Goal: Transaction & Acquisition: Purchase product/service

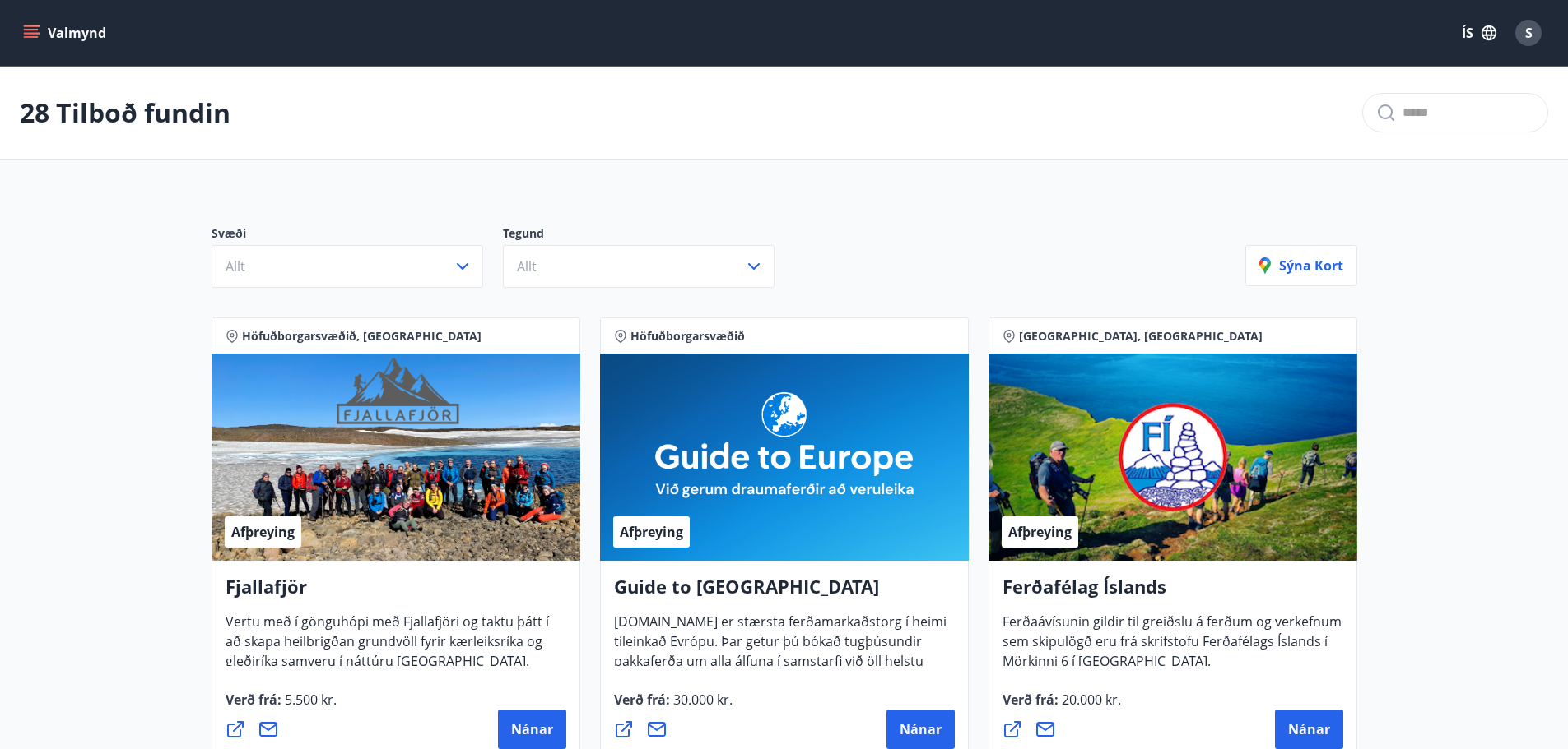
scroll to position [83, 0]
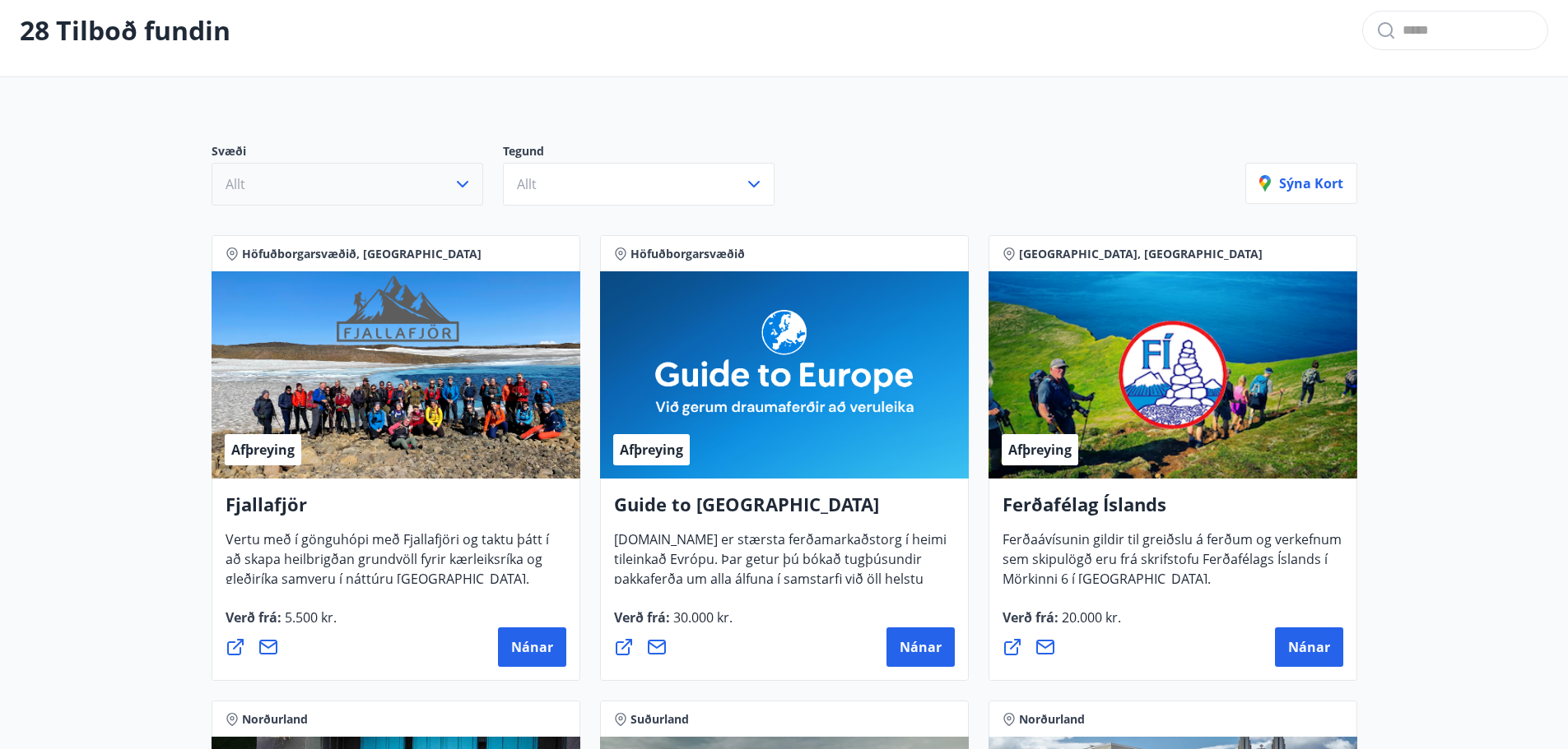
click at [411, 185] on button "Allt" at bounding box center [347, 184] width 272 height 43
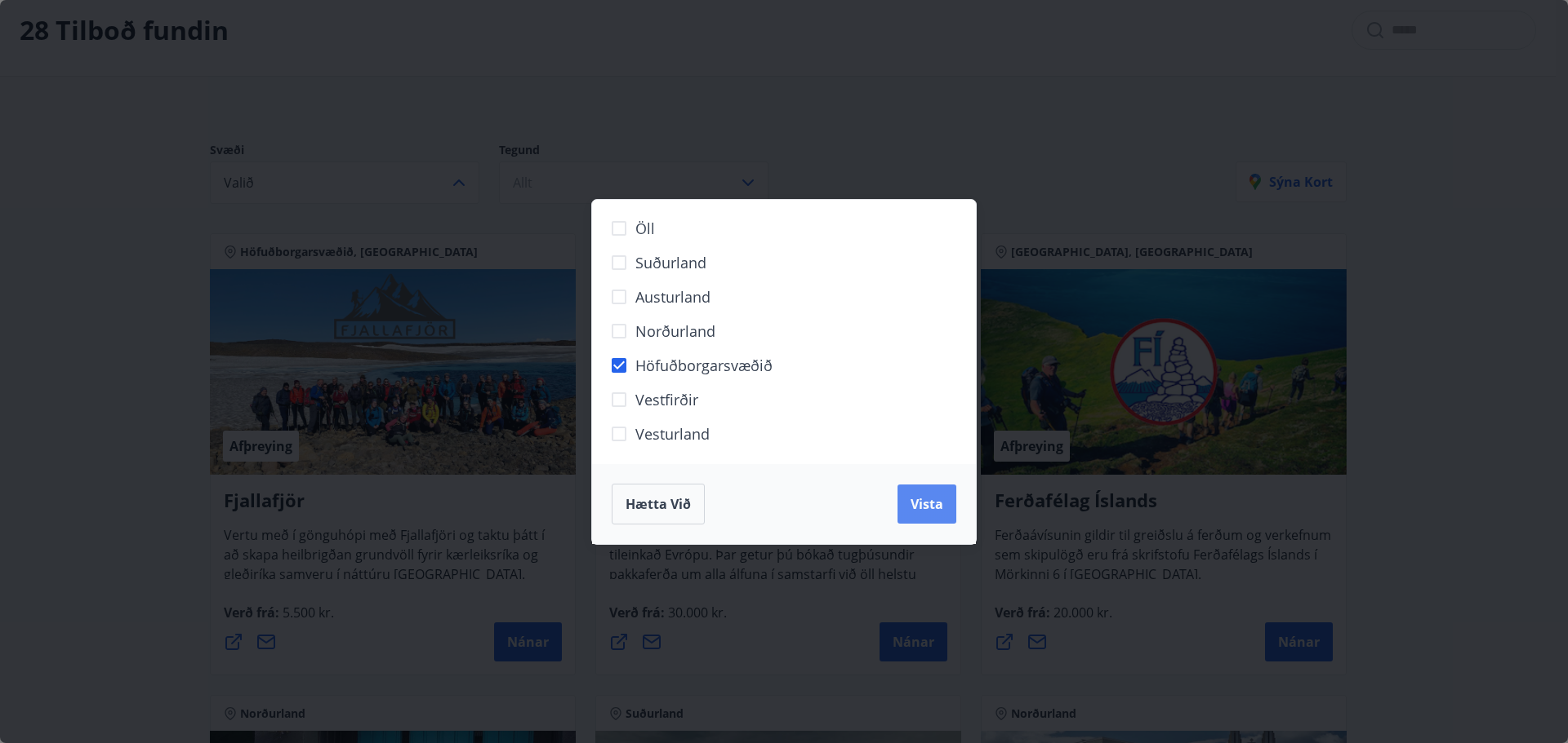
click at [909, 497] on button "Vista" at bounding box center [927, 504] width 59 height 39
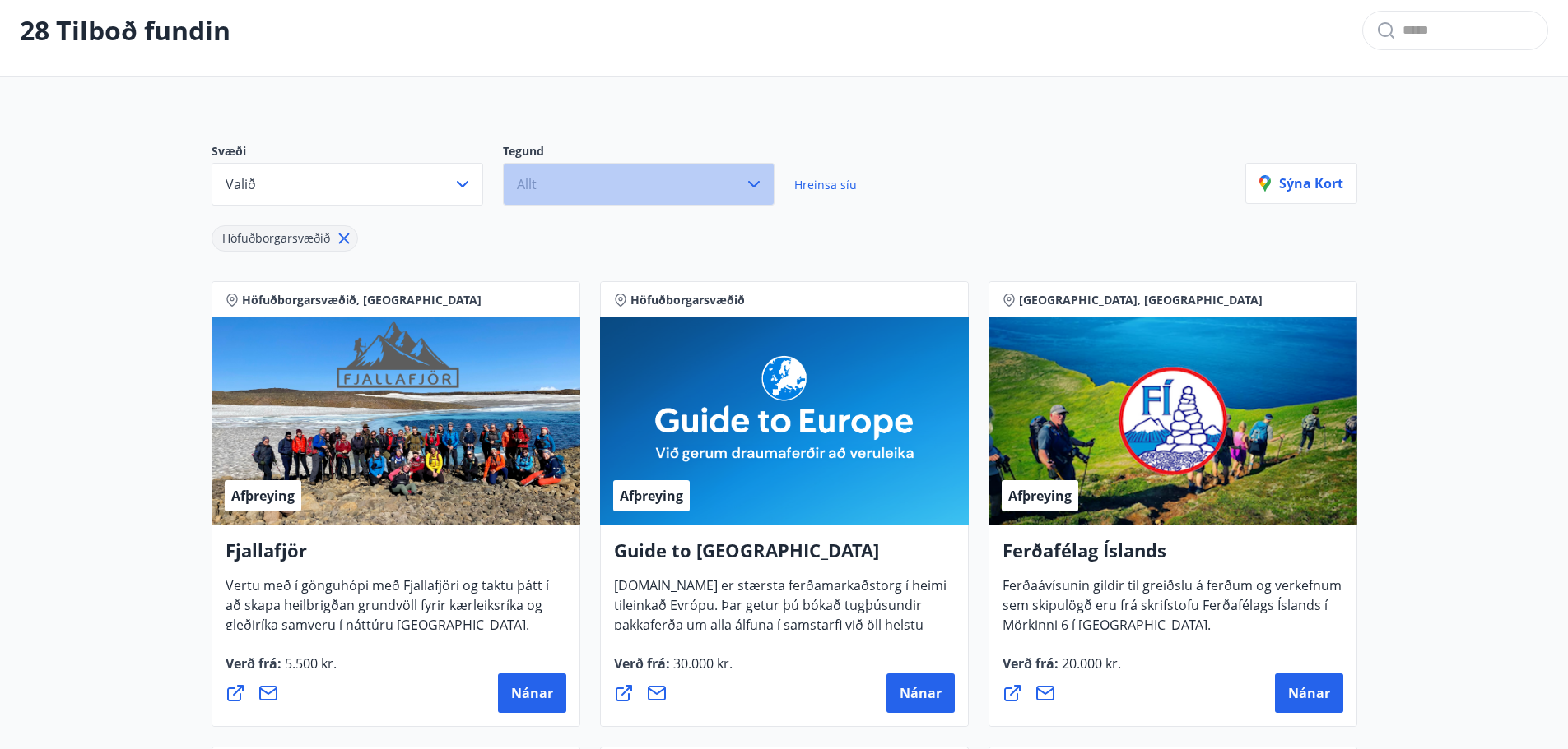
click at [565, 183] on button "Allt" at bounding box center [638, 184] width 272 height 43
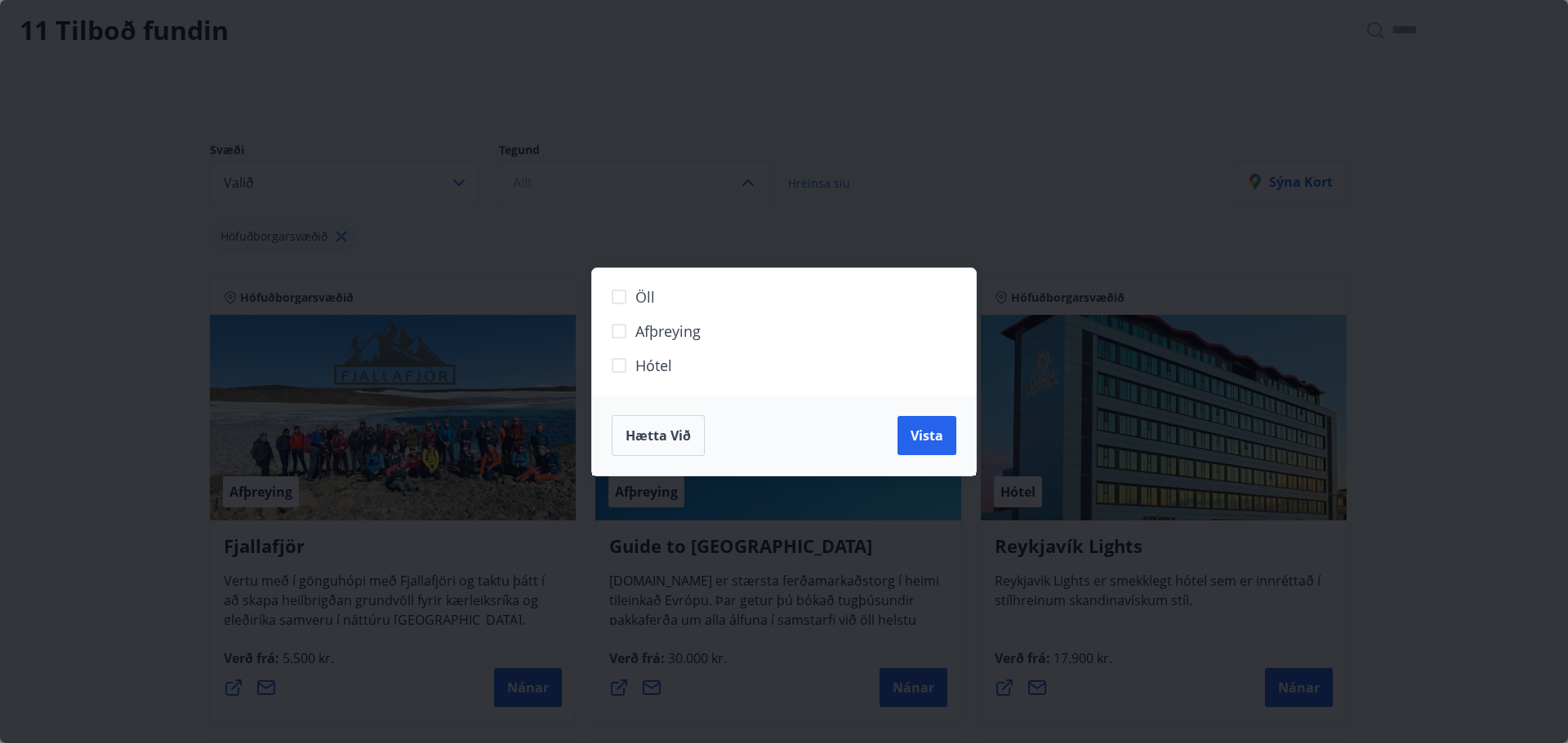
click at [658, 365] on span "Hótel" at bounding box center [653, 366] width 37 height 22
click at [929, 427] on span "Vista" at bounding box center [927, 436] width 32 height 18
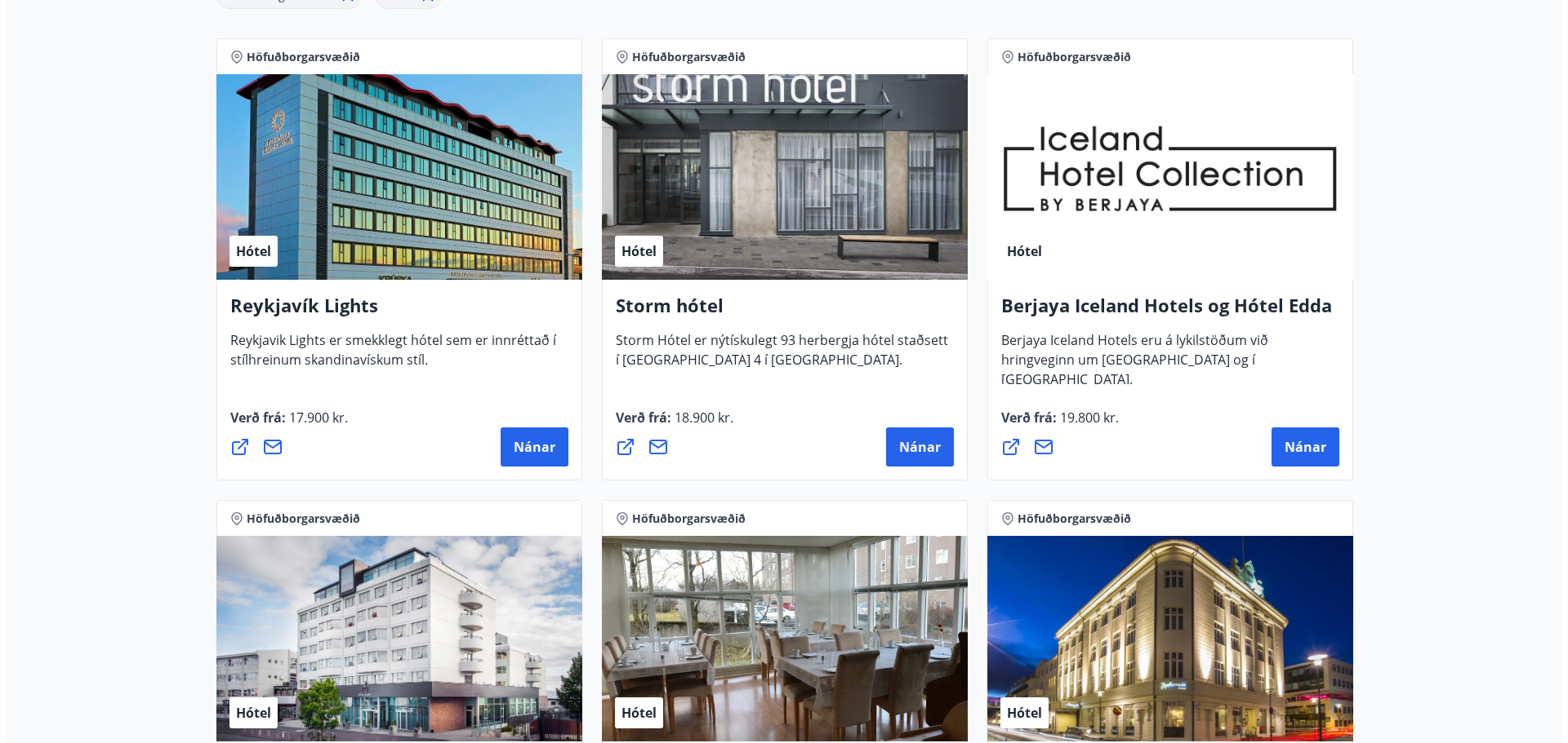
scroll to position [298, 0]
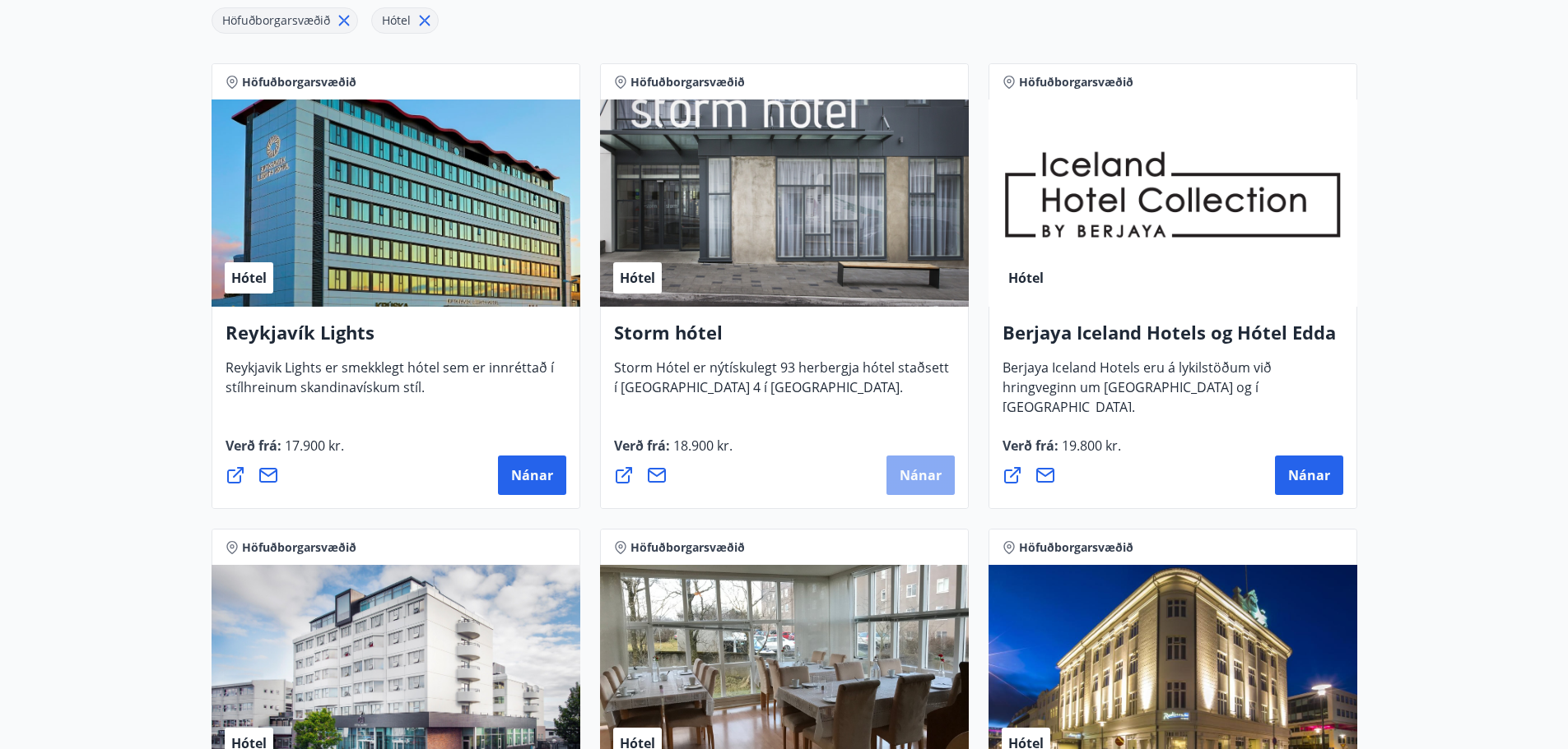
click at [921, 468] on span "Nánar" at bounding box center [920, 475] width 42 height 18
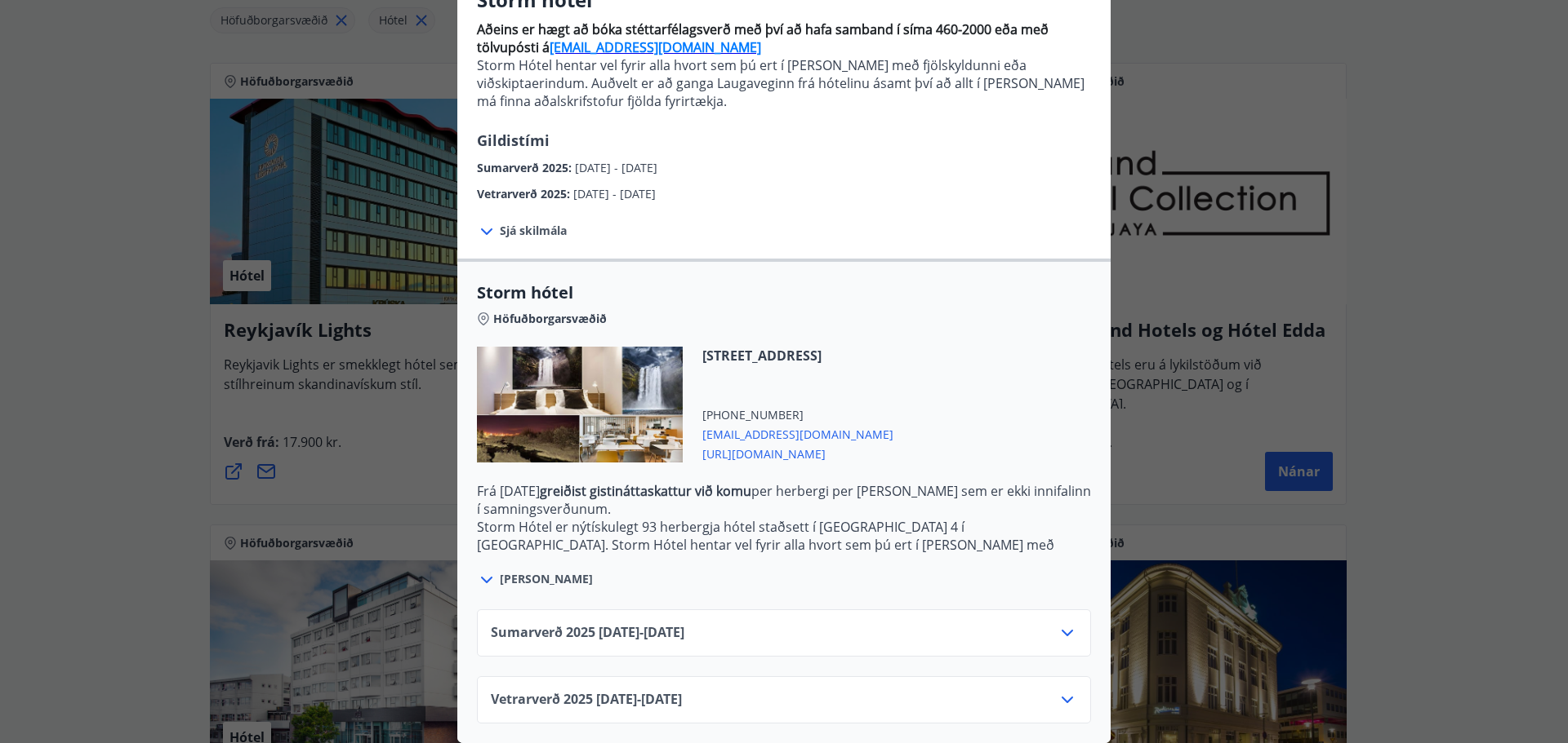
scroll to position [170, 0]
click at [1066, 691] on icon at bounding box center [1067, 701] width 20 height 20
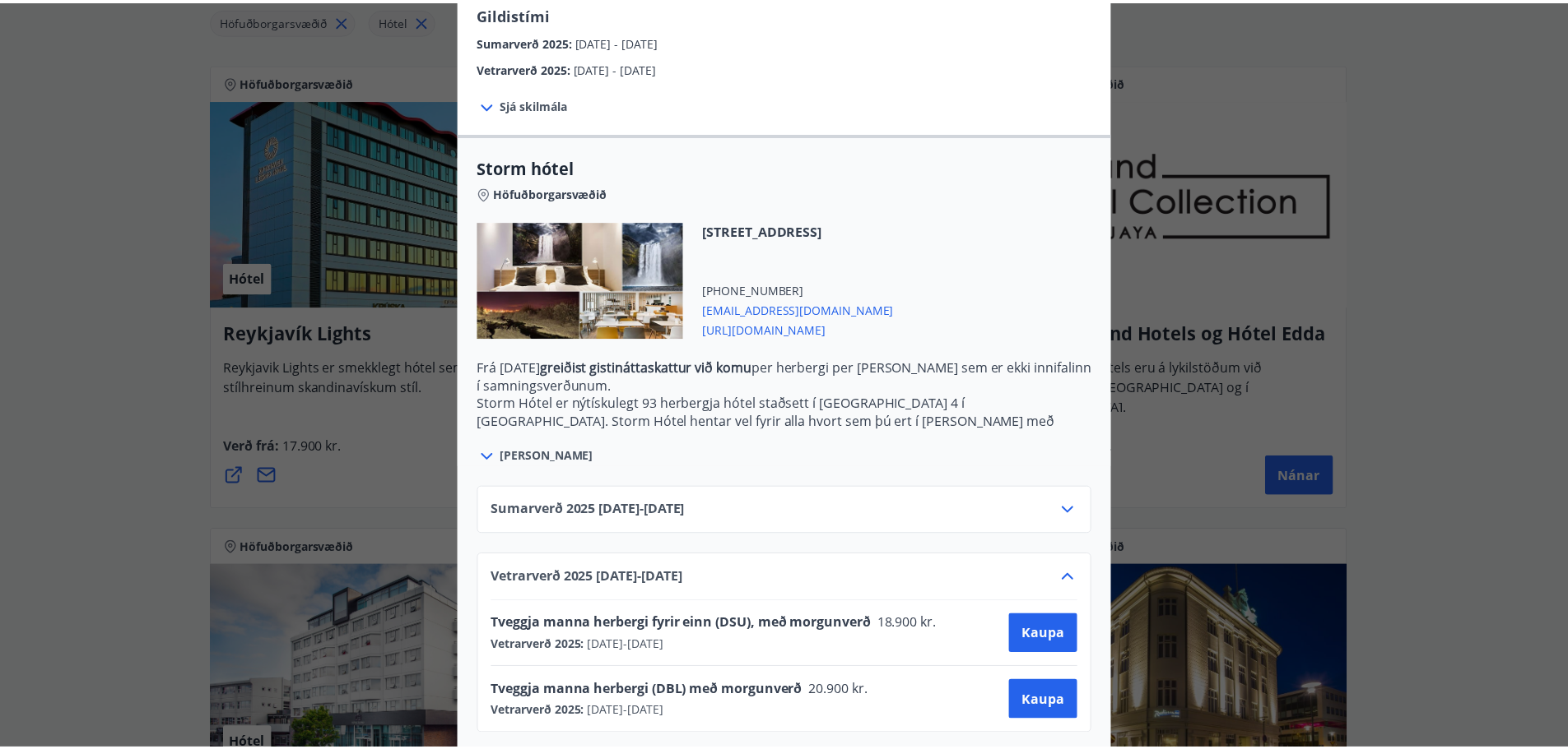
scroll to position [305, 0]
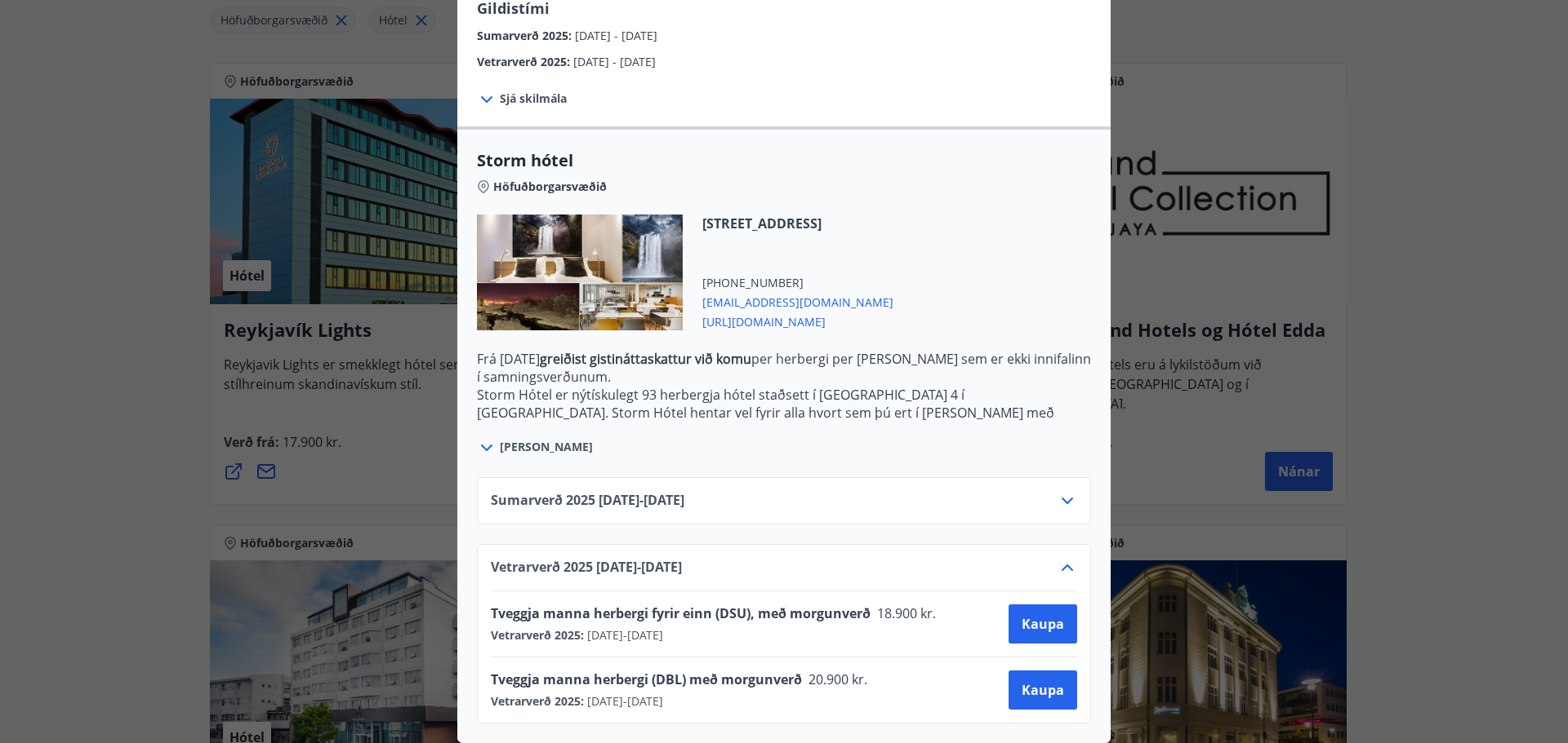
click at [858, 311] on span "[URL][DOMAIN_NAME]" at bounding box center [798, 321] width 191 height 20
click at [1398, 78] on div "Storm hótel Aðeins er hægt að bóka stéttarfélagsverð með því að hafa samband í …" at bounding box center [784, 82] width 1568 height 743
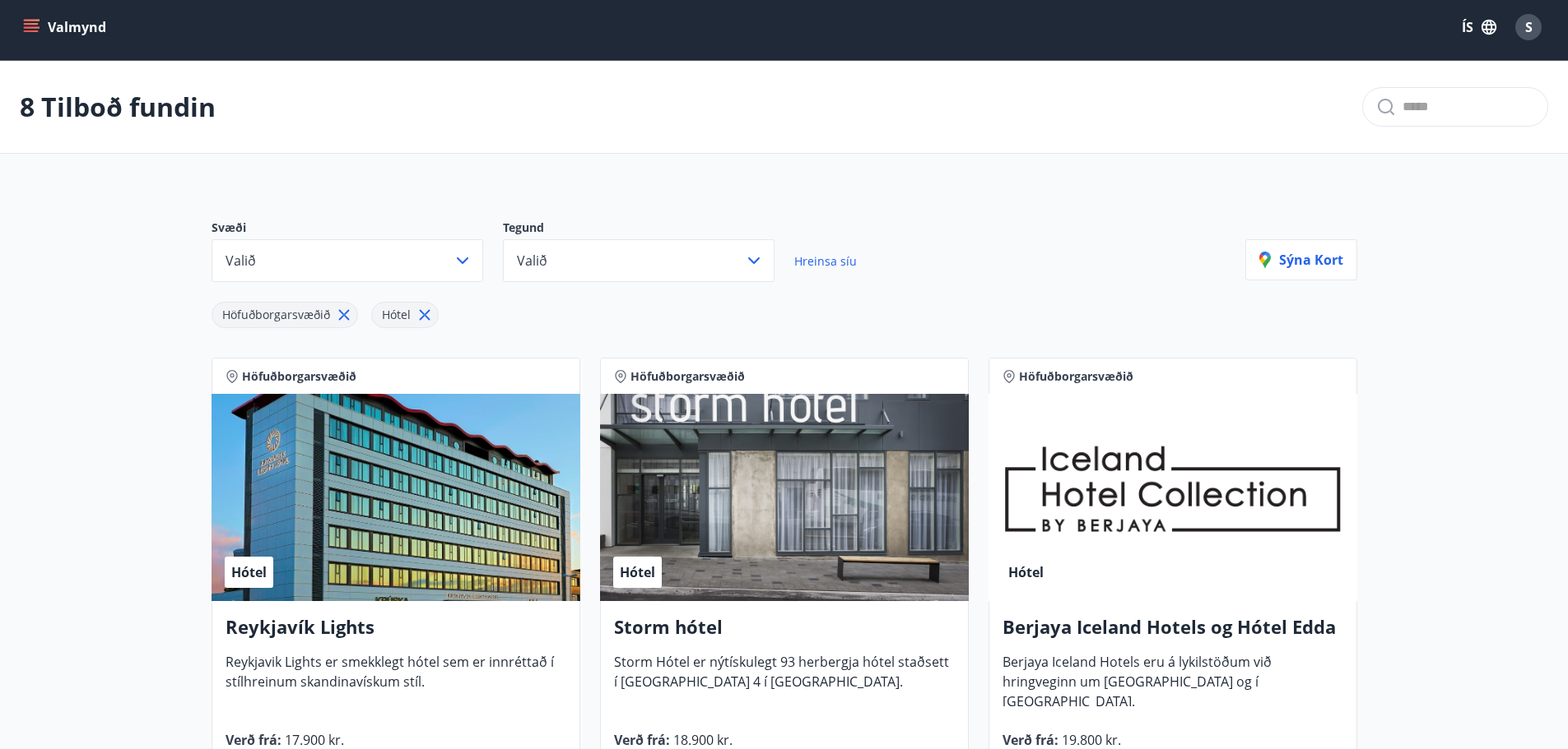
scroll to position [0, 0]
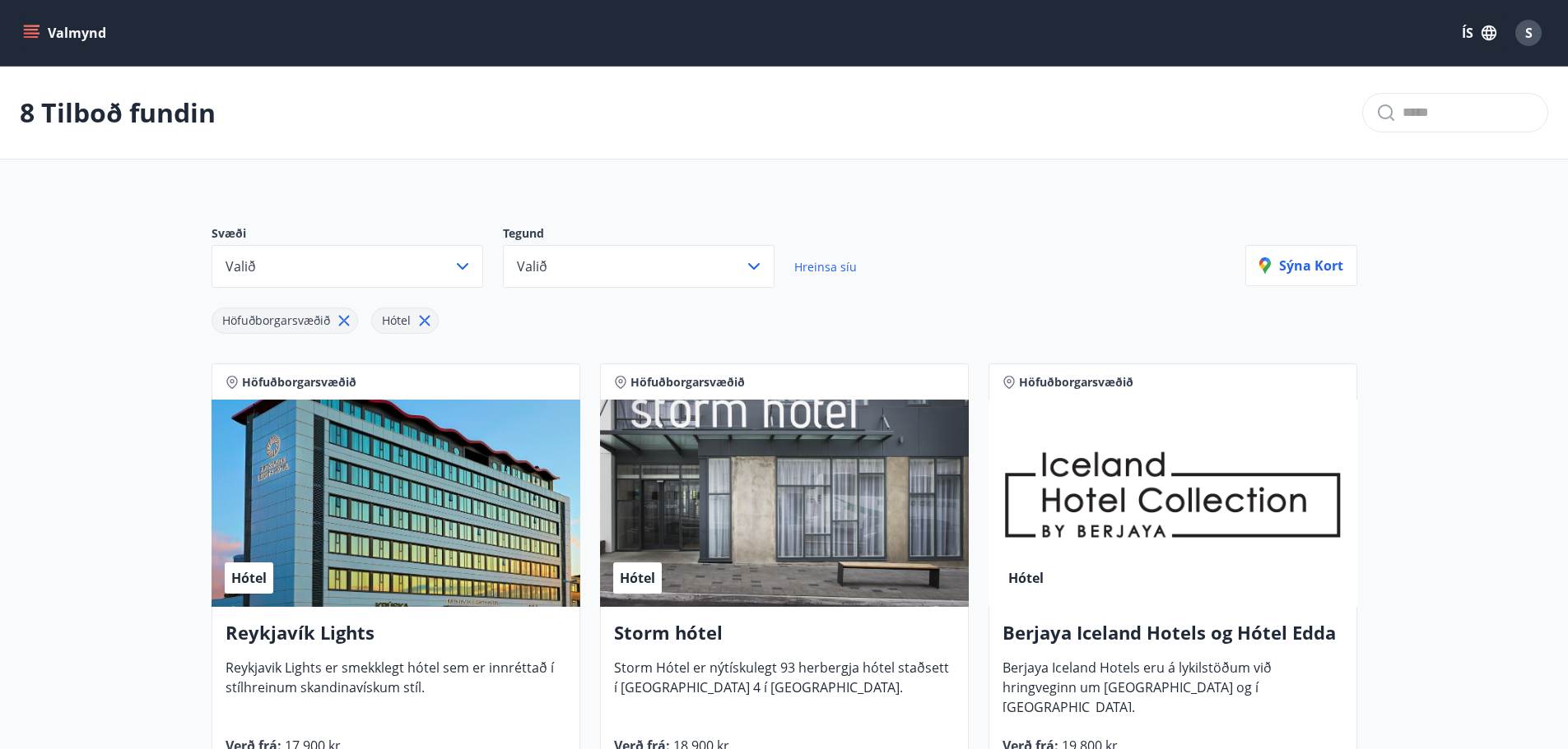
click at [473, 664] on span "Reykjavik Lights er smekklegt hótel sem er innréttað í stílhreinum skandinavísk…" at bounding box center [389, 684] width 328 height 51
click at [418, 513] on div "Hótel" at bounding box center [396, 504] width 368 height 207
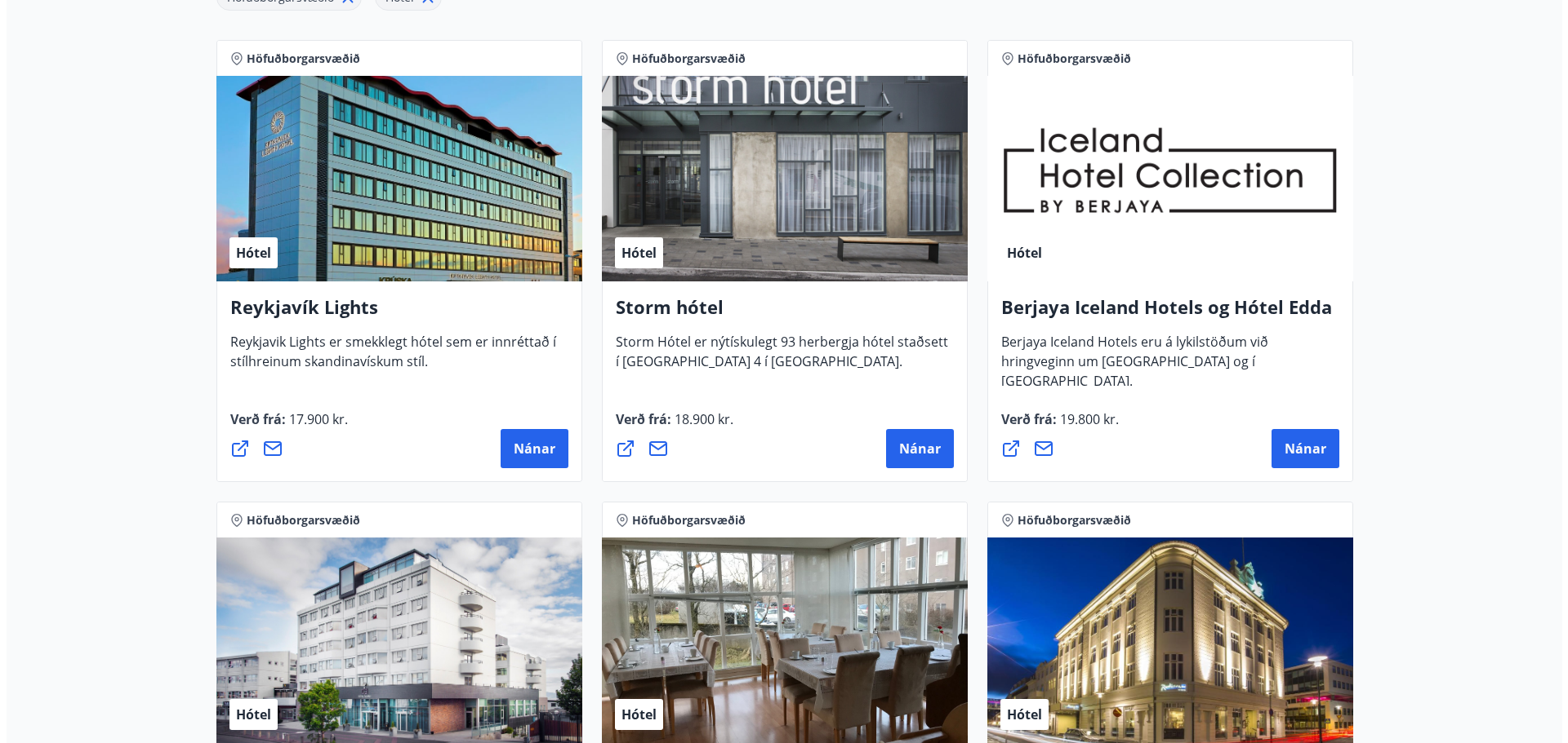
scroll to position [326, 0]
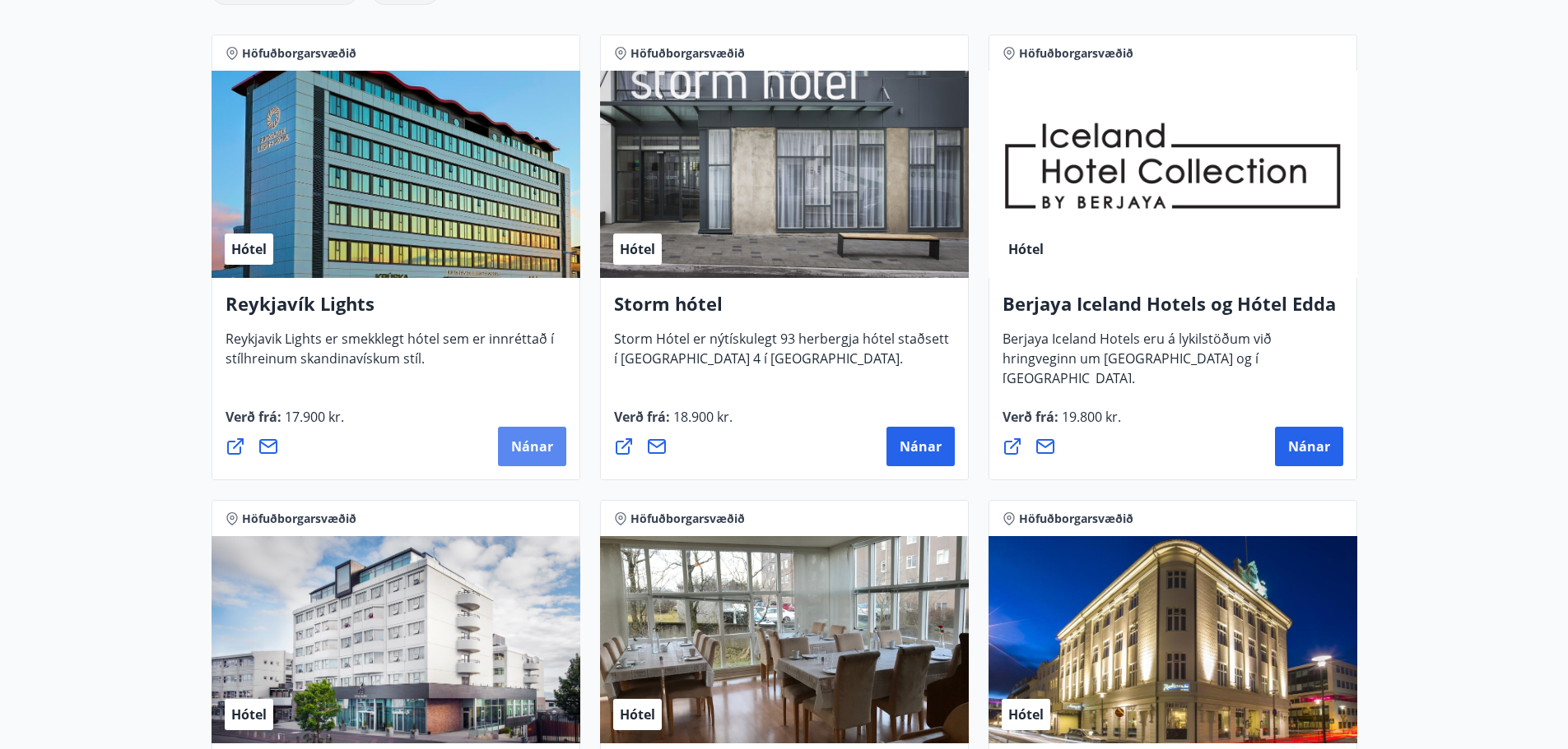
click at [520, 439] on span "Nánar" at bounding box center [532, 446] width 42 height 18
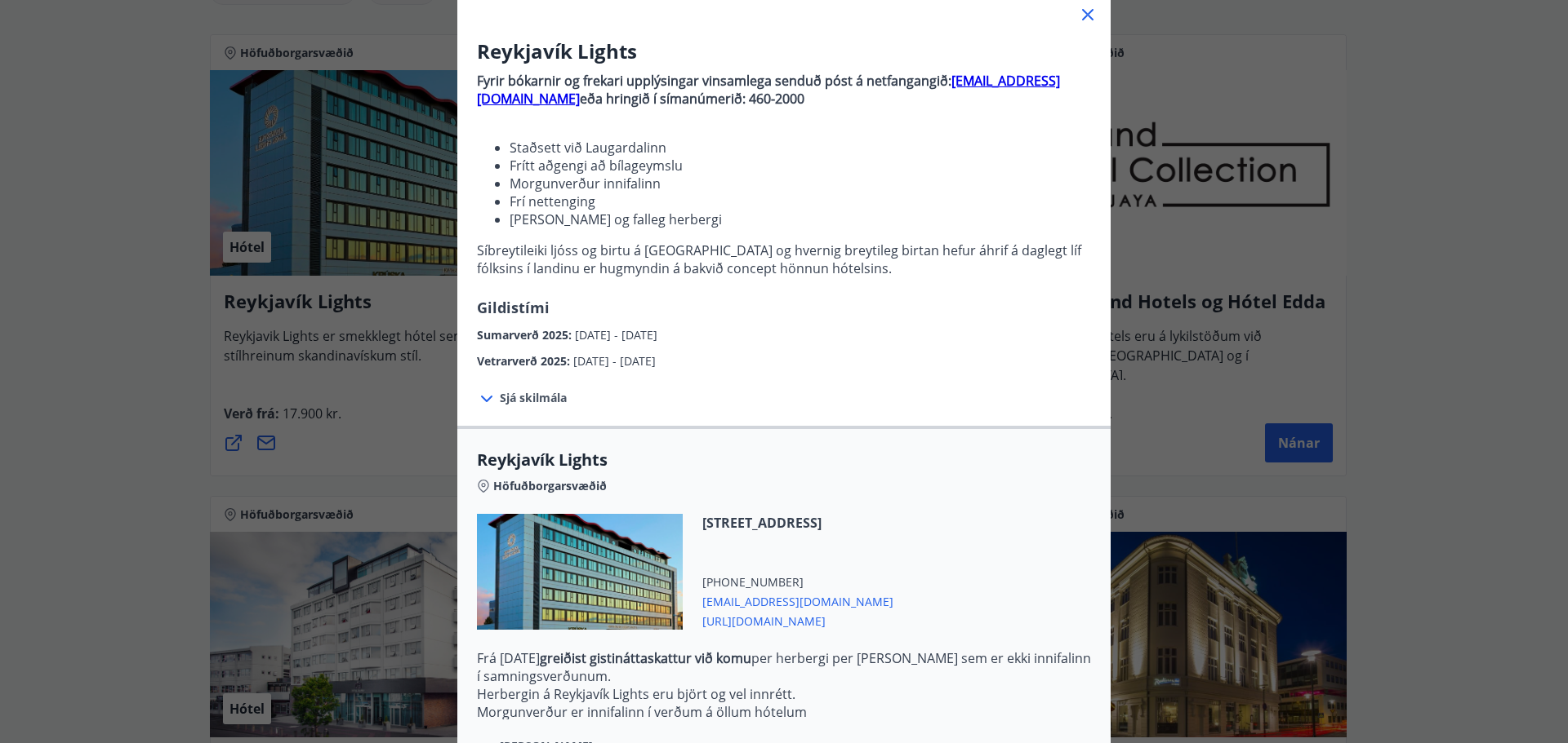
scroll to position [0, 0]
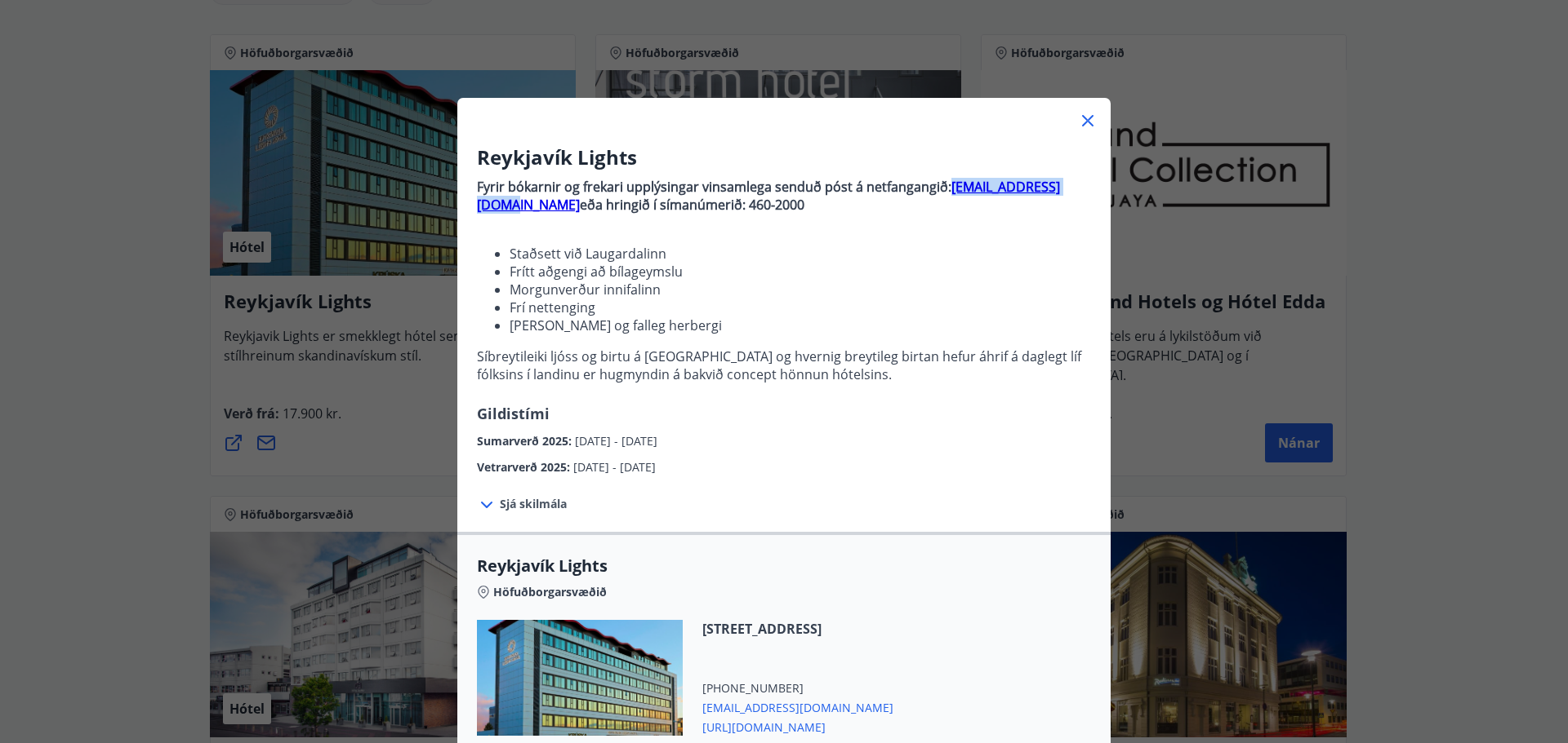
drag, startPoint x: 1075, startPoint y: 193, endPoint x: 941, endPoint y: 194, distance: 134.0
click at [941, 194] on p "Fyrir bókarnir og [PERSON_NAME] upplýsingar vinsamlega senduð póst á netfangang…" at bounding box center [784, 196] width 614 height 36
copy strong "[EMAIL_ADDRESS][DOMAIN_NAME]"
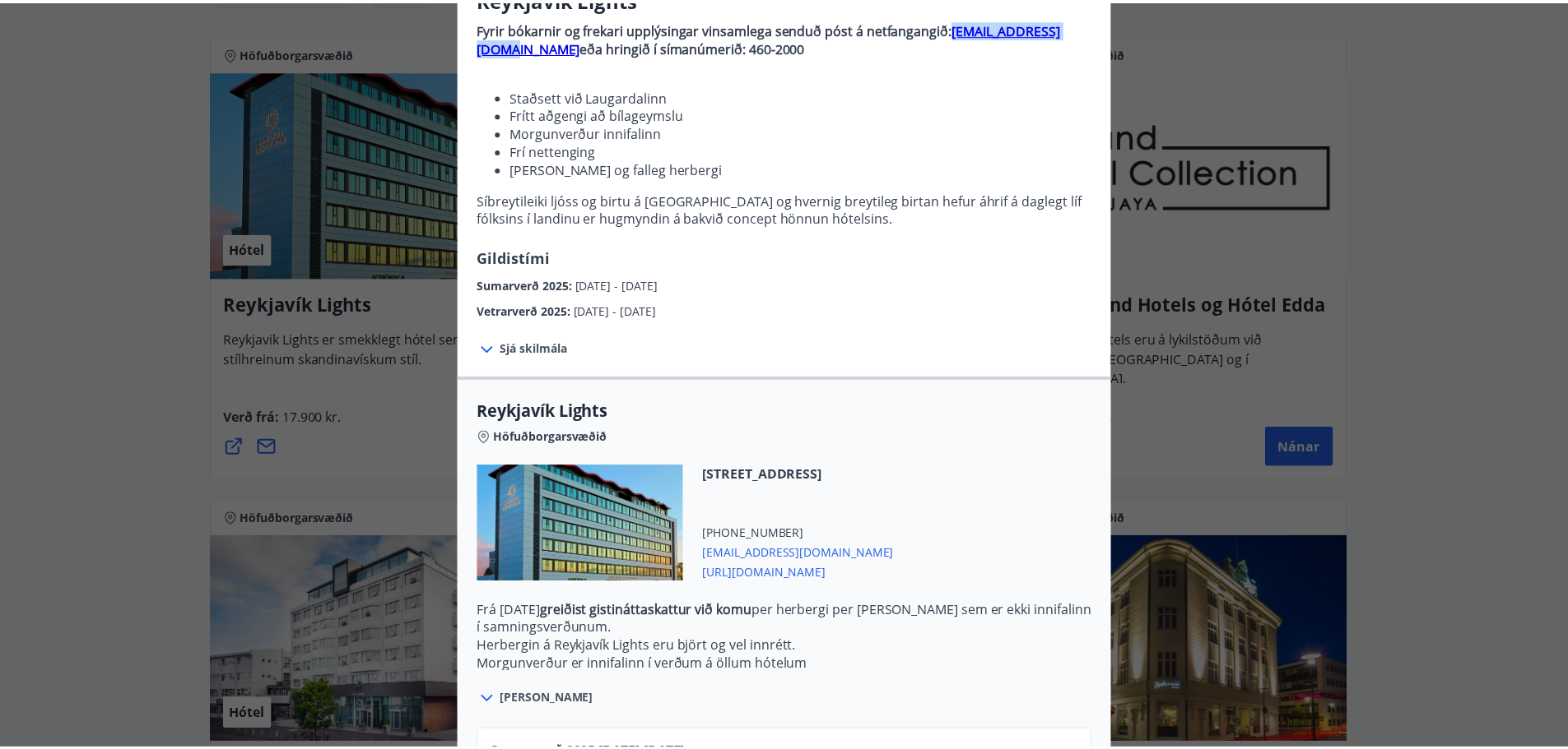
scroll to position [165, 0]
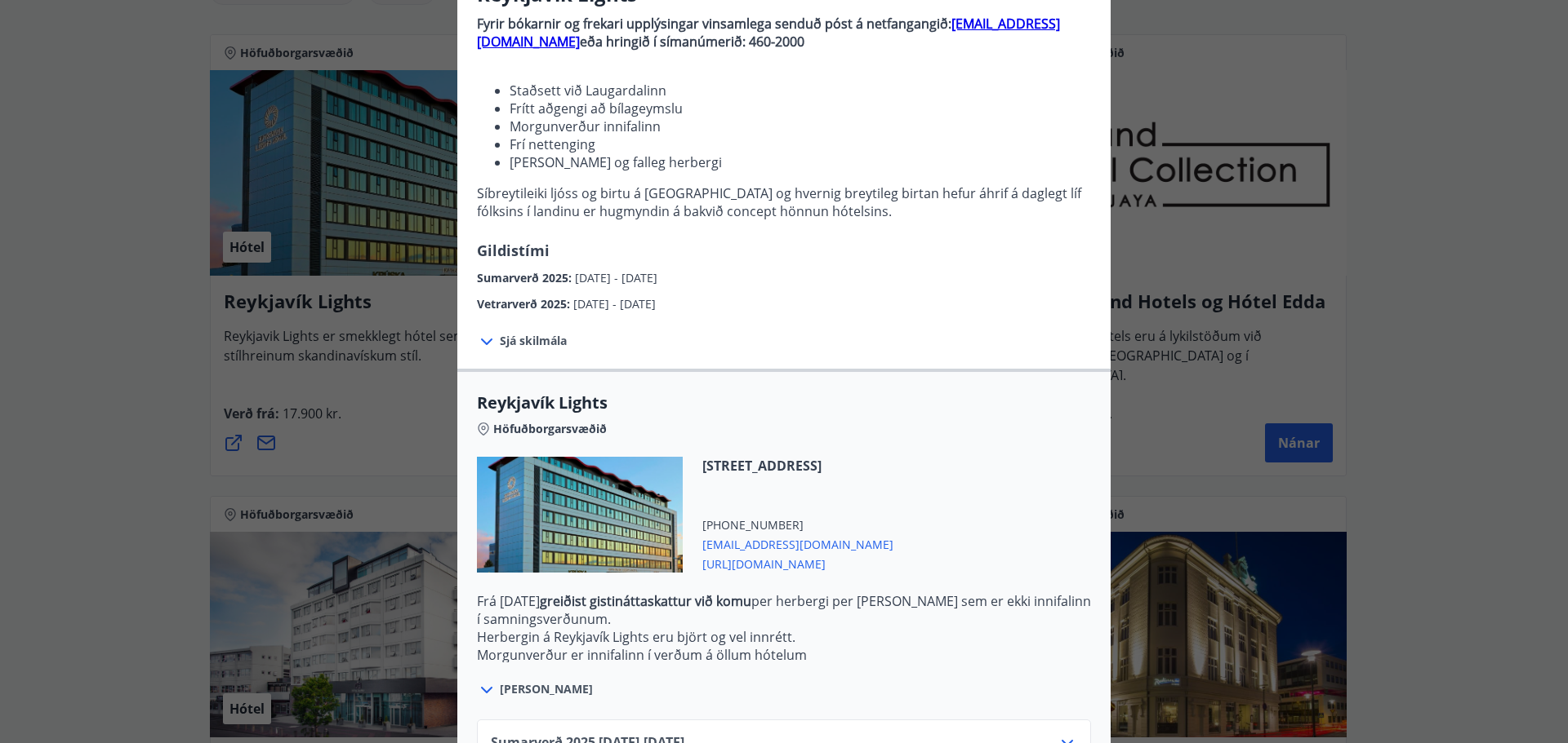
click at [881, 560] on span "[URL][DOMAIN_NAME]" at bounding box center [798, 564] width 191 height 20
click at [1342, 113] on div "Reykjavík Lights Fyrir bókarnir og frekari upplýsingar vinsamlega senduð póst á…" at bounding box center [784, 208] width 1568 height 743
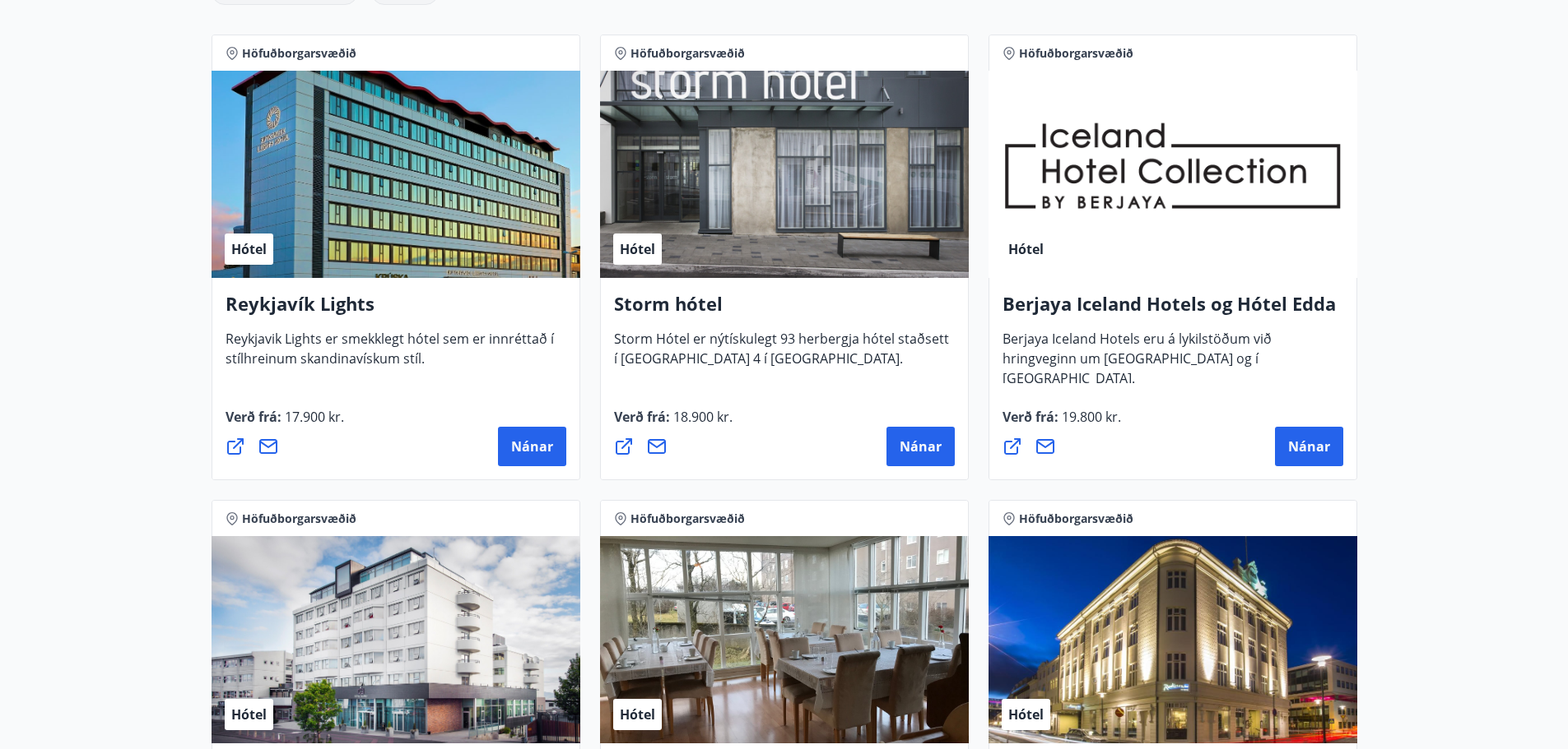
click at [365, 644] on div "Hótel" at bounding box center [396, 640] width 368 height 207
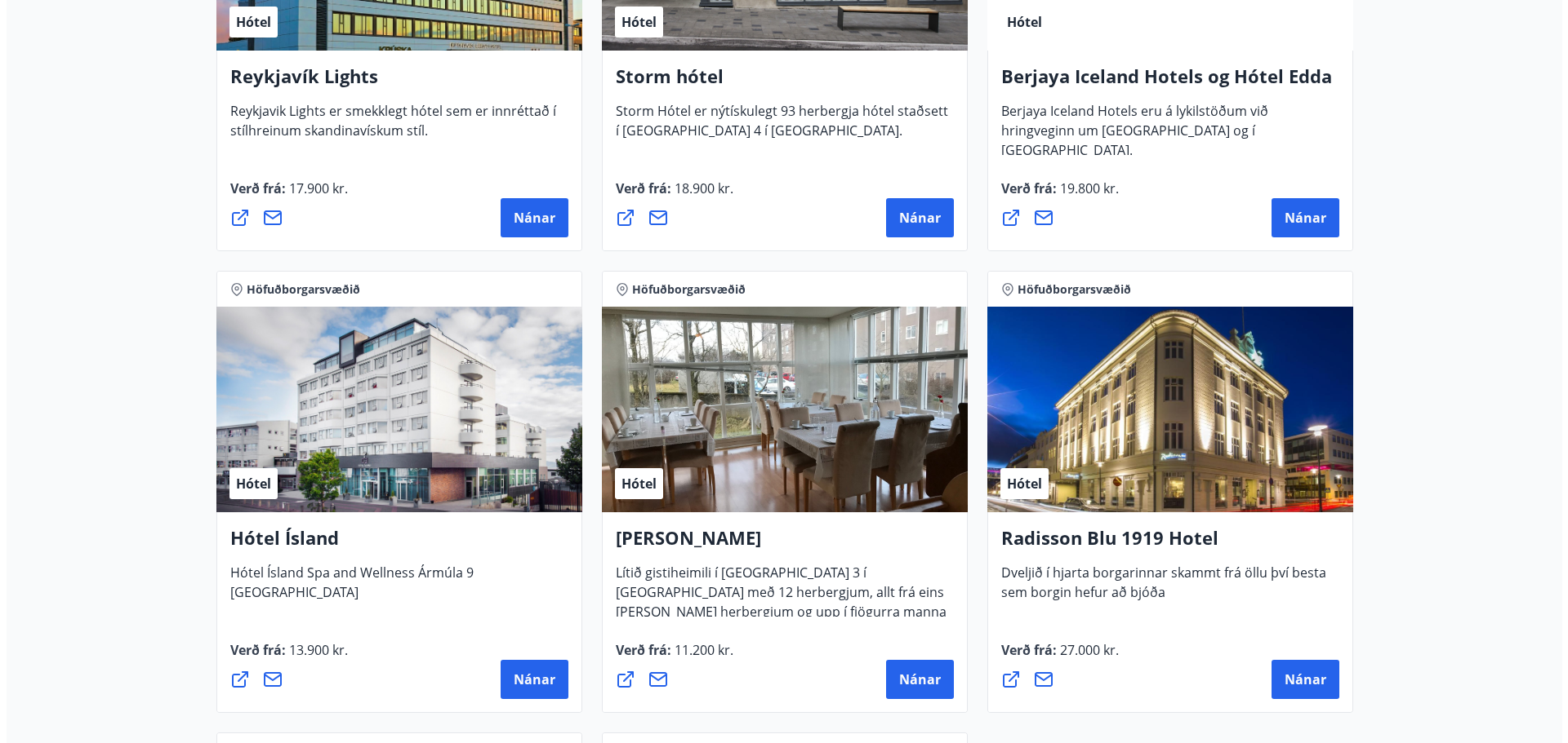
scroll to position [653, 0]
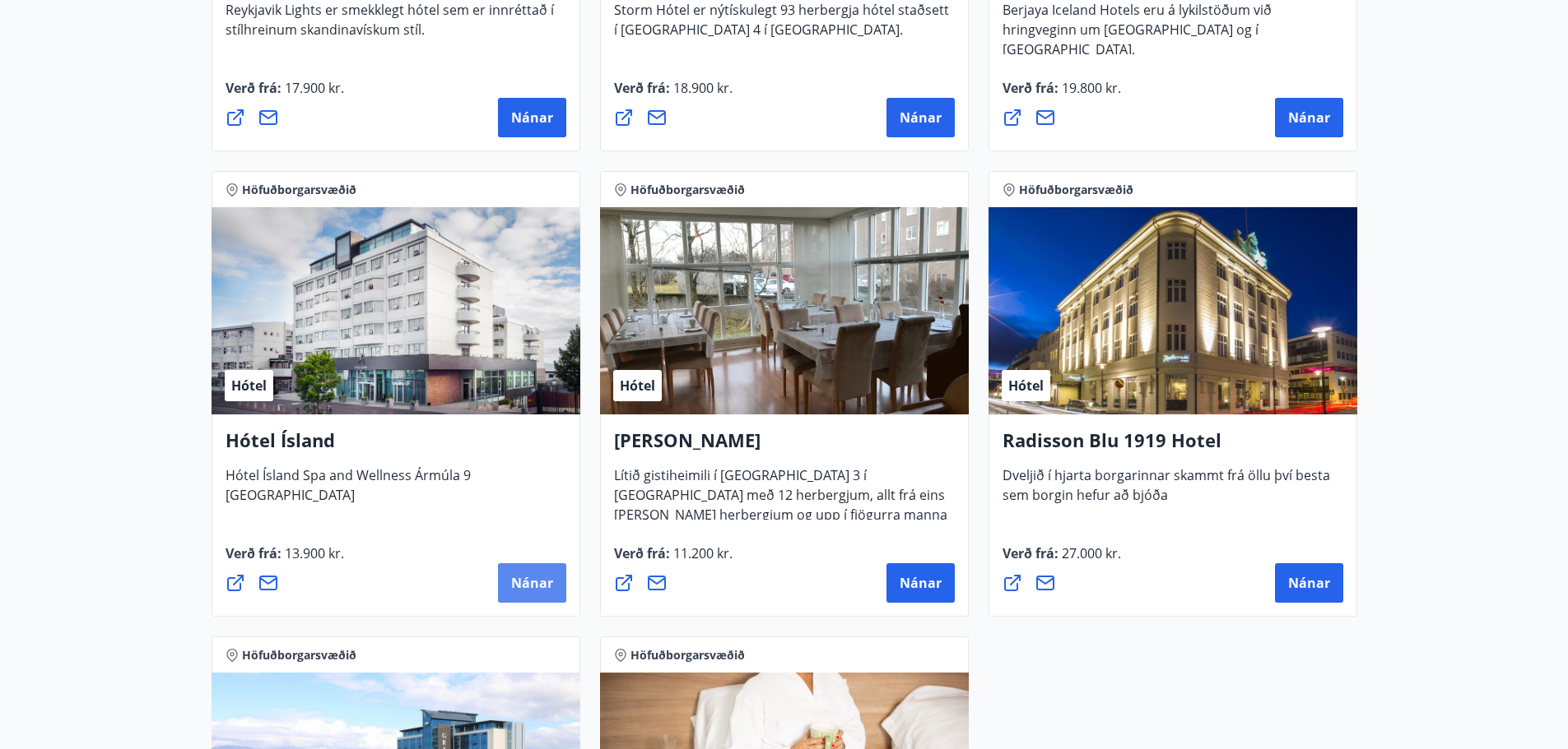
click at [528, 578] on span "Nánar" at bounding box center [532, 584] width 42 height 18
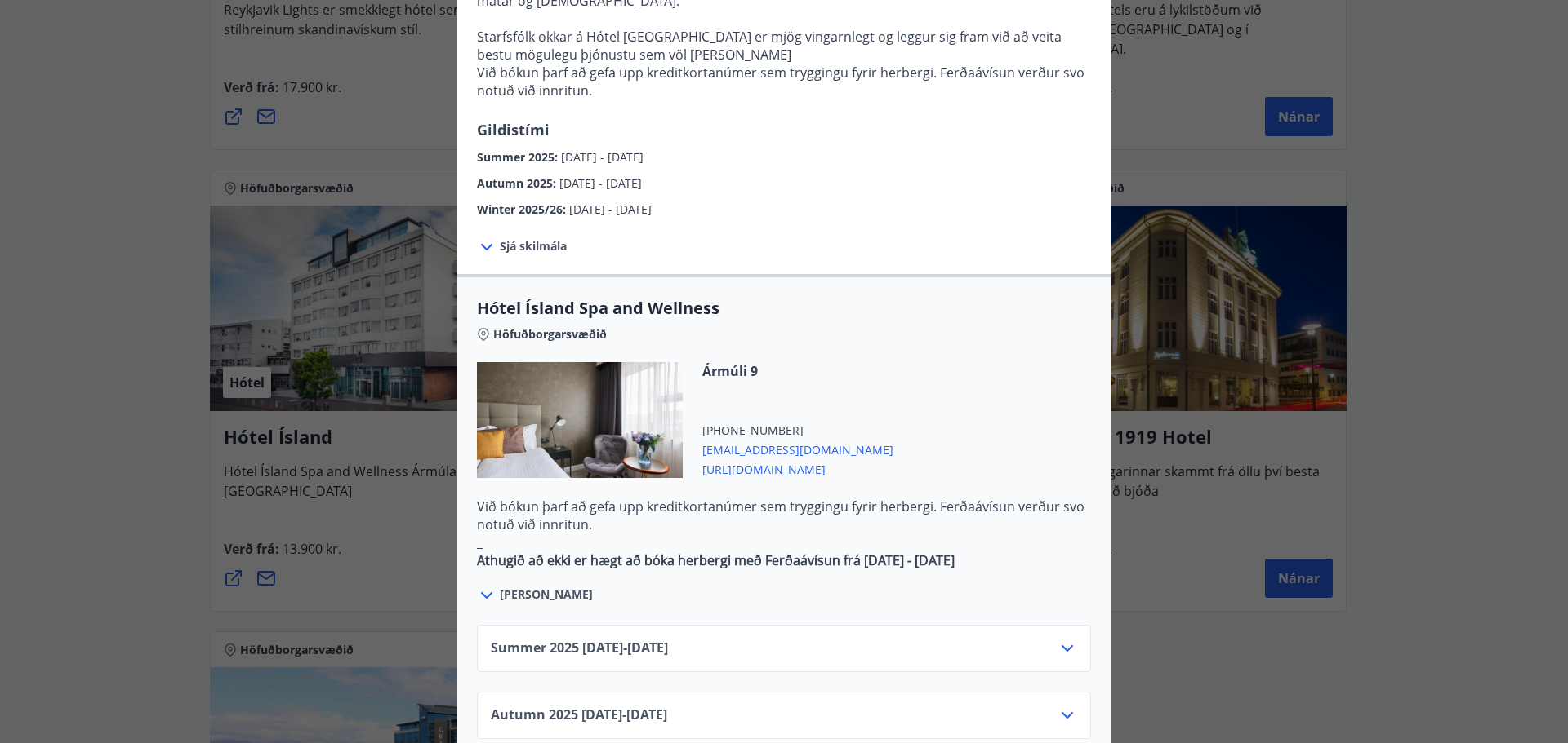
scroll to position [816, 0]
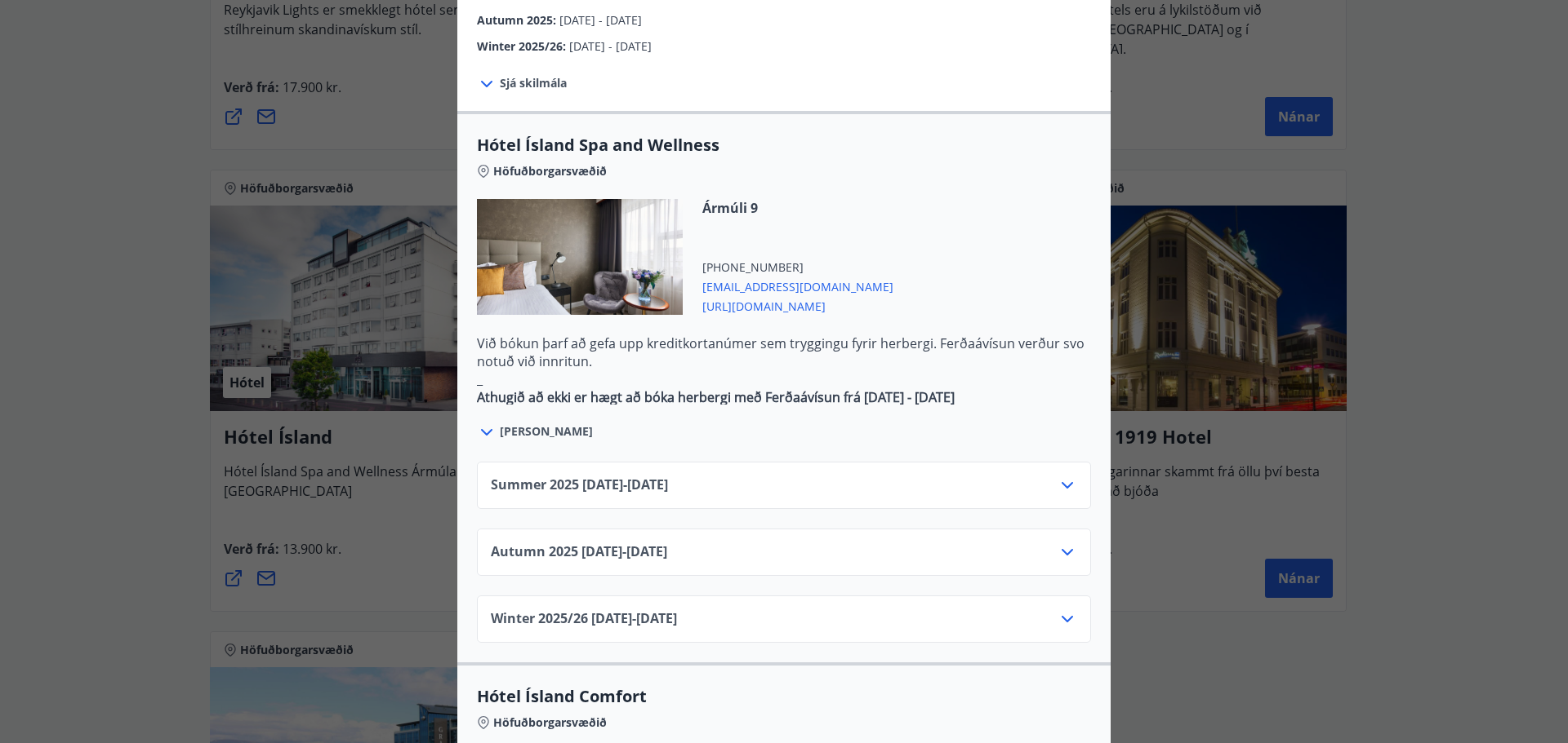
click at [1057, 610] on icon at bounding box center [1067, 619] width 20 height 20
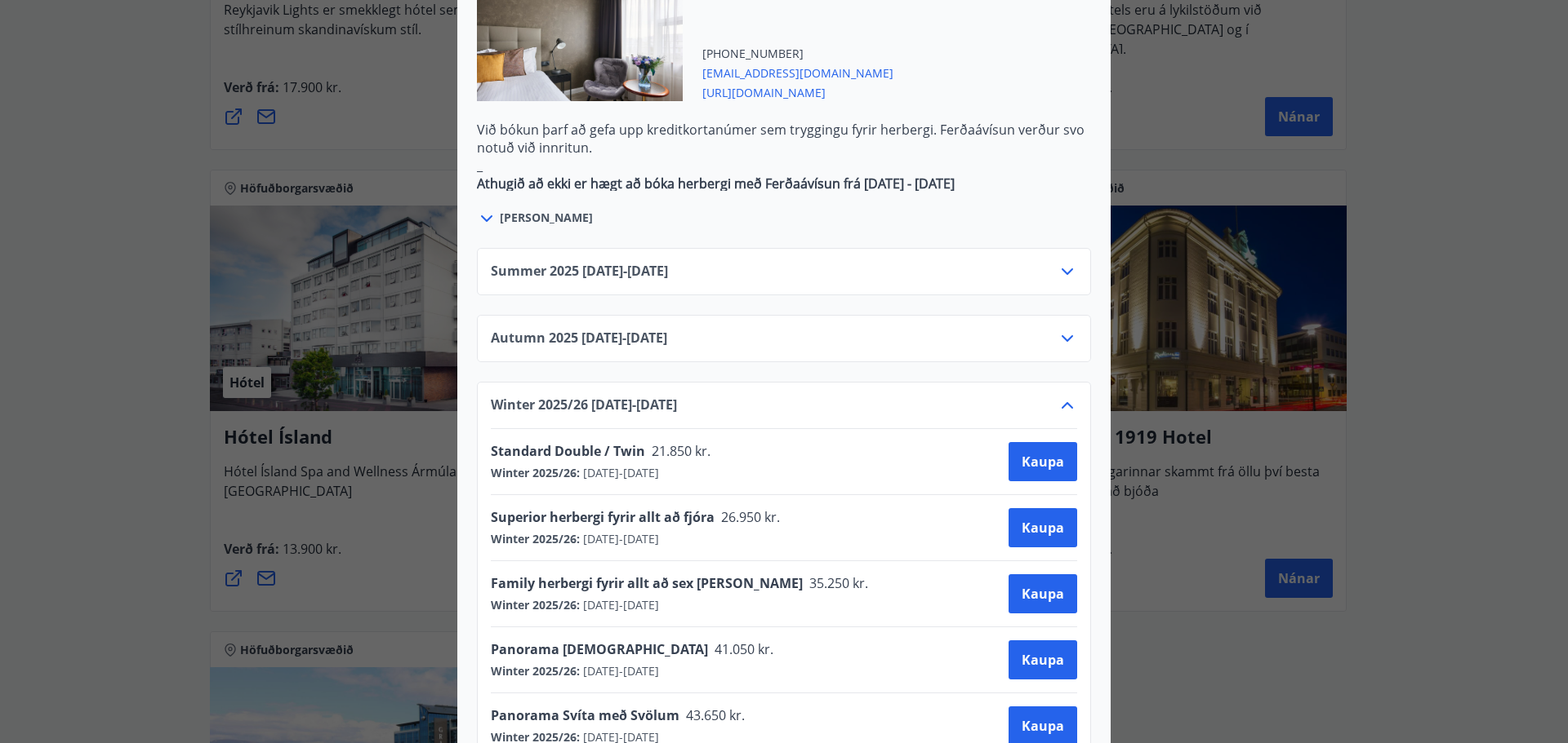
scroll to position [1061, 0]
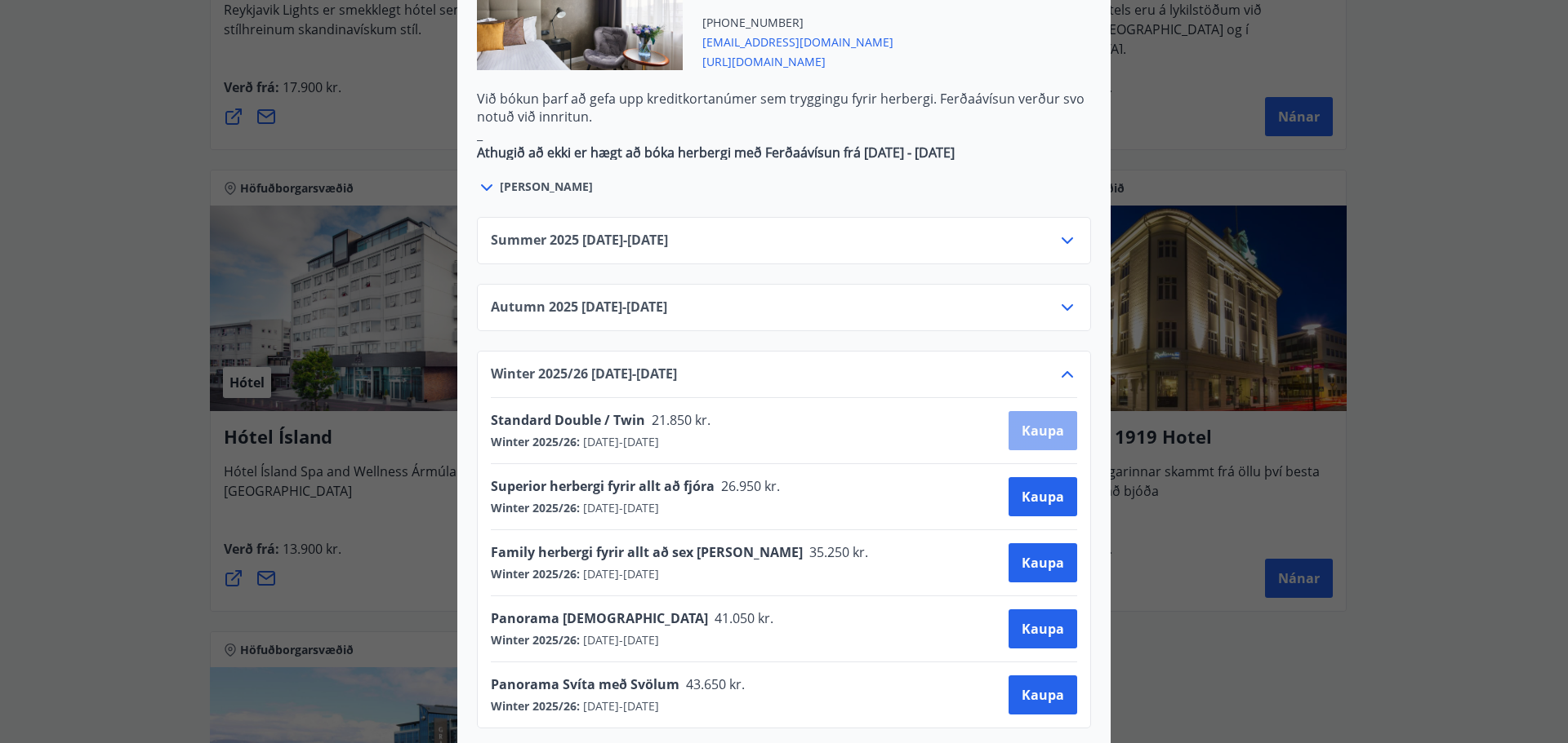
click at [1026, 422] on span "Kaupa" at bounding box center [1042, 431] width 42 height 18
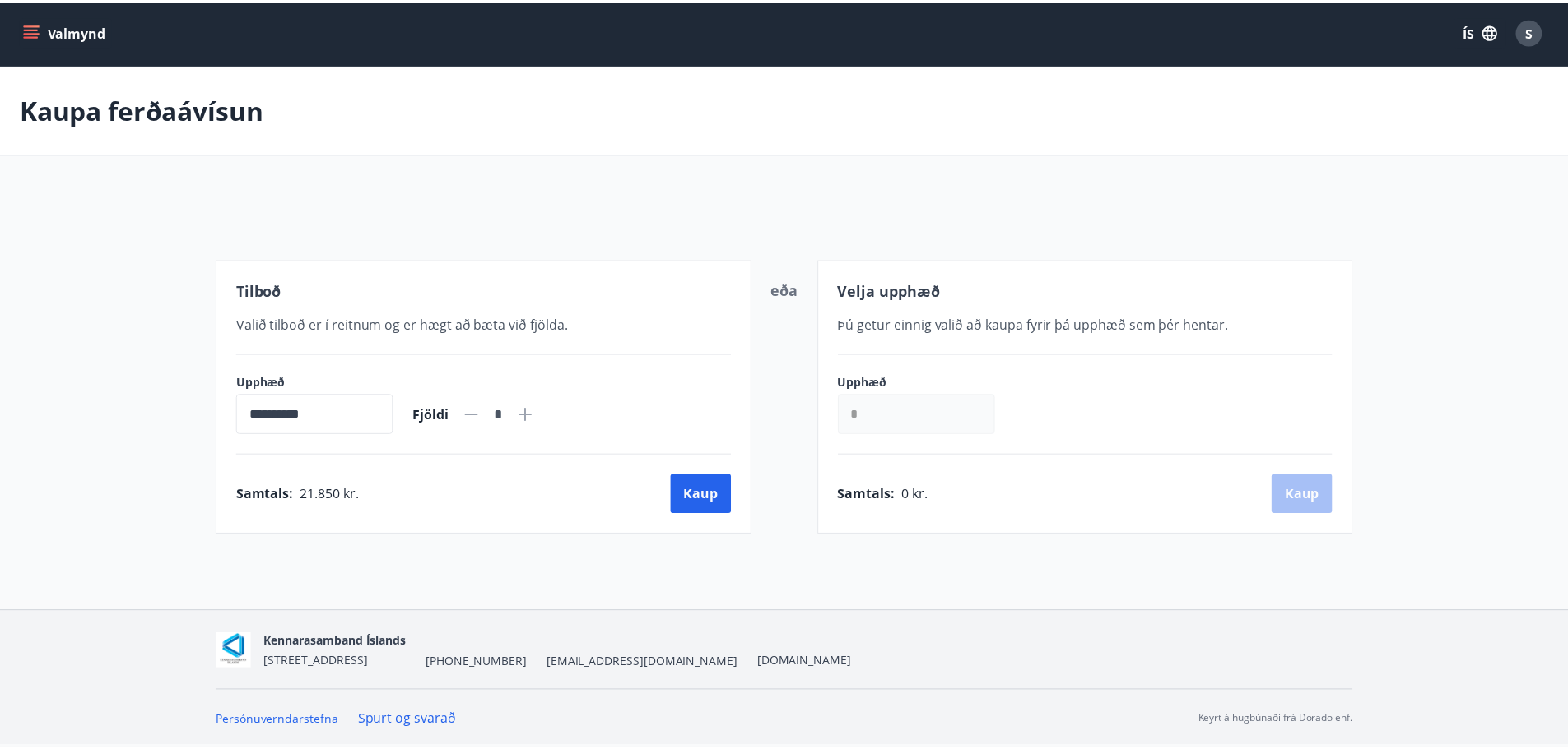
scroll to position [3, 0]
